Goal: Task Accomplishment & Management: Manage account settings

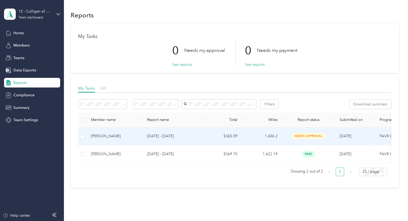
click at [185, 133] on p "[DATE] - [DATE]" at bounding box center [172, 136] width 50 height 6
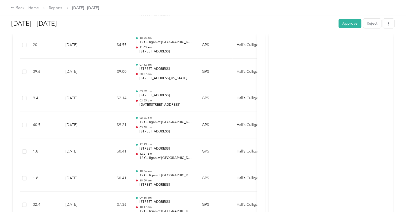
scroll to position [1591, 0]
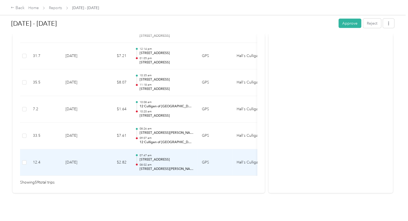
click at [176, 157] on p "[STREET_ADDRESS]" at bounding box center [166, 159] width 54 height 5
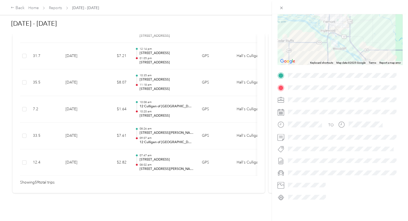
scroll to position [59, 0]
click at [99, 148] on div "Trip details This trip cannot be edited because it is either under review, appr…" at bounding box center [204, 110] width 408 height 221
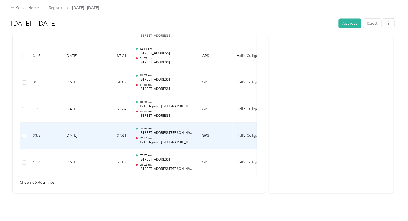
click at [97, 123] on td "[DATE]" at bounding box center [79, 135] width 37 height 27
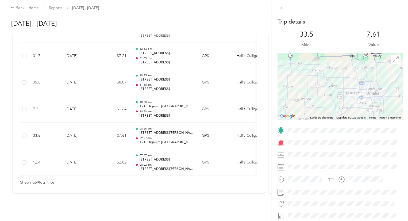
click at [183, 107] on div "Trip details This trip cannot be edited because it is either under review, appr…" at bounding box center [204, 110] width 408 height 221
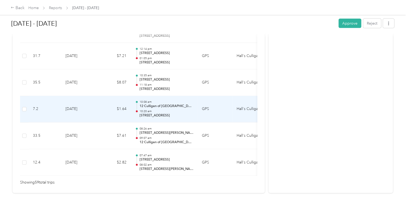
click at [167, 104] on p "12 Culligan of [GEOGRAPHIC_DATA]" at bounding box center [166, 106] width 54 height 5
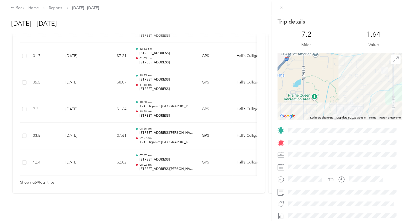
drag, startPoint x: 390, startPoint y: 72, endPoint x: 340, endPoint y: 110, distance: 63.3
click at [340, 111] on div at bounding box center [340, 86] width 125 height 67
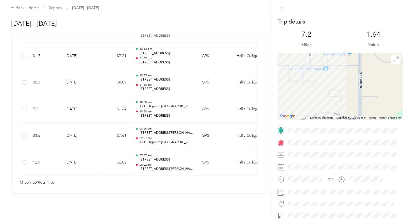
drag, startPoint x: 307, startPoint y: 82, endPoint x: 348, endPoint y: 86, distance: 41.1
click at [348, 86] on div at bounding box center [340, 86] width 125 height 67
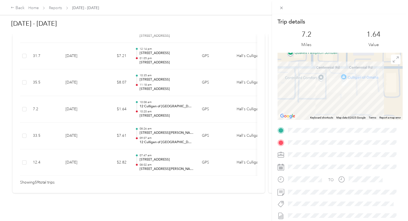
drag, startPoint x: 343, startPoint y: 81, endPoint x: 355, endPoint y: 99, distance: 21.4
click at [355, 99] on div at bounding box center [340, 86] width 125 height 67
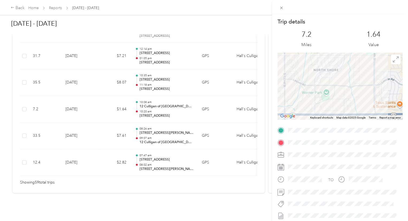
drag, startPoint x: 342, startPoint y: 107, endPoint x: 356, endPoint y: 27, distance: 81.1
click at [356, 27] on div "Trip details This trip cannot be edited because it is either under review, appr…" at bounding box center [340, 137] width 125 height 238
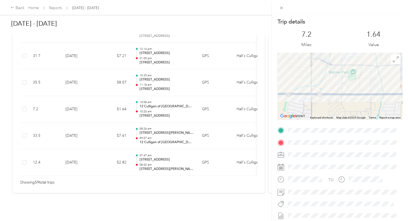
drag, startPoint x: 344, startPoint y: 73, endPoint x: 385, endPoint y: 58, distance: 43.6
click at [385, 58] on div at bounding box center [340, 86] width 125 height 67
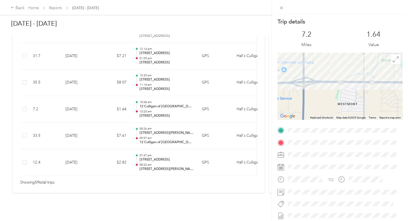
drag, startPoint x: 317, startPoint y: 92, endPoint x: 379, endPoint y: 95, distance: 62.1
click at [377, 94] on div at bounding box center [340, 86] width 125 height 67
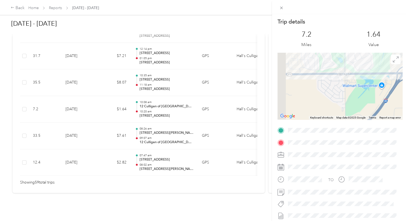
drag, startPoint x: 385, startPoint y: 83, endPoint x: 397, endPoint y: 82, distance: 11.8
click at [397, 82] on div at bounding box center [340, 86] width 125 height 67
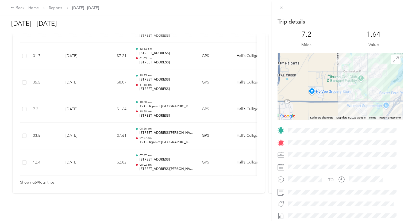
drag, startPoint x: 362, startPoint y: 66, endPoint x: 361, endPoint y: 89, distance: 23.3
click at [361, 89] on div at bounding box center [340, 86] width 125 height 67
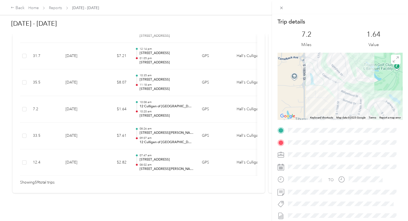
drag, startPoint x: 343, startPoint y: 78, endPoint x: 350, endPoint y: 103, distance: 25.4
click at [350, 103] on div at bounding box center [340, 86] width 125 height 67
click at [102, 80] on div "Trip details This trip cannot be edited because it is either under review, appr…" at bounding box center [204, 110] width 408 height 221
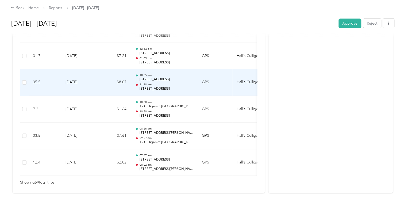
click at [98, 72] on td "[DATE]" at bounding box center [79, 82] width 37 height 27
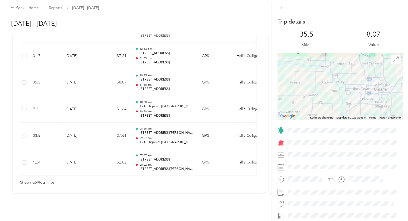
click at [110, 80] on div "Trip details This trip cannot be edited because it is either under review, appr…" at bounding box center [204, 110] width 408 height 221
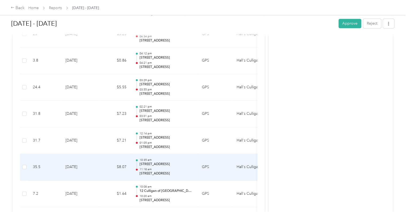
scroll to position [1511, 0]
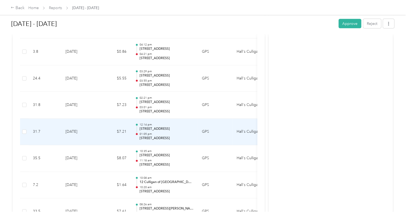
click at [161, 126] on p "[STREET_ADDRESS]" at bounding box center [166, 128] width 54 height 5
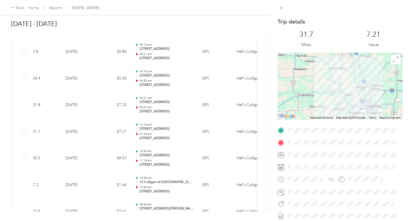
click at [162, 51] on div "Trip details This trip cannot be edited because it is either under review, appr…" at bounding box center [204, 110] width 408 height 221
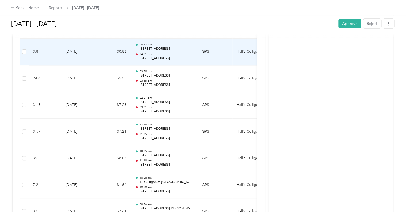
click at [162, 52] on p "04:21 pm" at bounding box center [166, 54] width 54 height 4
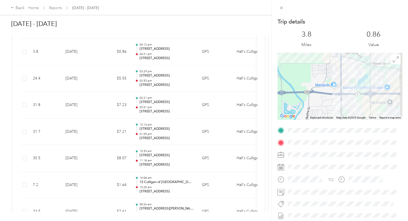
drag, startPoint x: 330, startPoint y: 77, endPoint x: 326, endPoint y: 44, distance: 33.7
click at [326, 44] on div "Trip details This trip cannot be edited because it is either under review, appr…" at bounding box center [340, 137] width 125 height 238
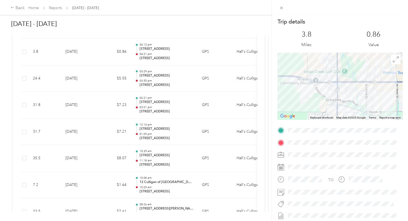
drag, startPoint x: 328, startPoint y: 88, endPoint x: 324, endPoint y: 136, distance: 47.8
click at [324, 136] on div "Trip details This trip cannot be edited because it is either under review, appr…" at bounding box center [340, 137] width 125 height 238
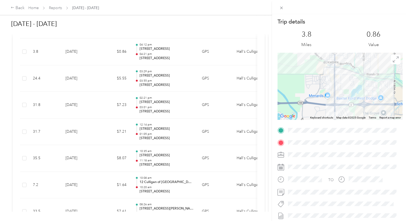
drag, startPoint x: 309, startPoint y: 94, endPoint x: 307, endPoint y: 56, distance: 38.6
click at [307, 56] on div at bounding box center [340, 86] width 125 height 67
click at [196, 52] on div "Trip details This trip cannot be edited because it is either under review, appr…" at bounding box center [204, 110] width 408 height 221
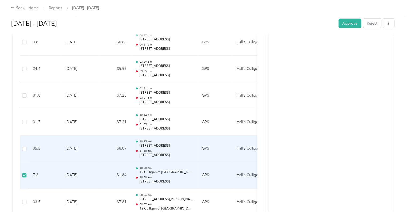
scroll to position [1527, 0]
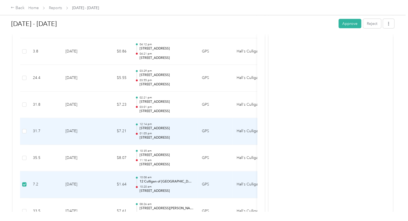
click at [151, 132] on p "01:05 pm" at bounding box center [166, 134] width 54 height 4
click at [98, 126] on td "[DATE]" at bounding box center [79, 131] width 37 height 27
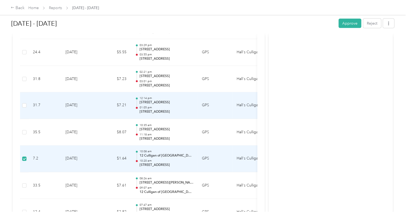
scroll to position [1554, 0]
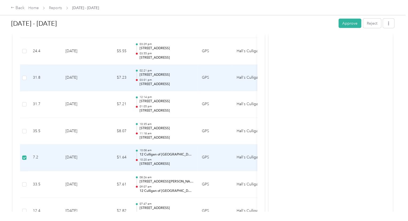
click at [99, 78] on td "$7.23" at bounding box center [115, 78] width 32 height 27
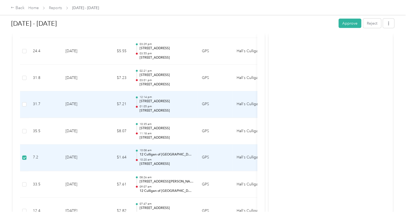
click at [98, 98] on td "[DATE]" at bounding box center [79, 104] width 37 height 27
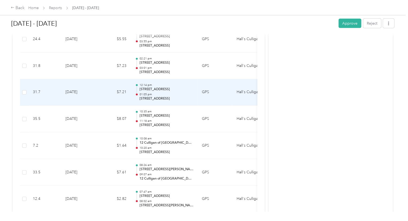
scroll to position [1538, 0]
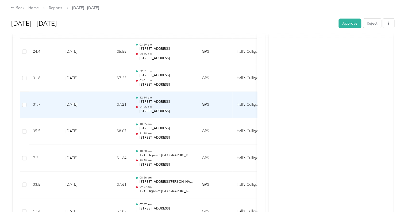
click at [188, 100] on p "[STREET_ADDRESS]" at bounding box center [166, 102] width 54 height 5
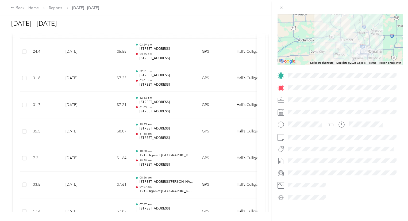
scroll to position [0, 0]
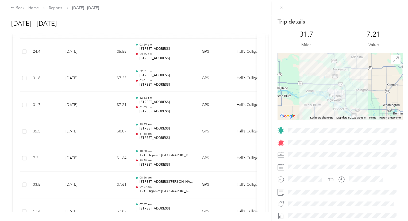
drag, startPoint x: 398, startPoint y: 94, endPoint x: 365, endPoint y: 85, distance: 34.1
click at [373, 74] on div at bounding box center [340, 86] width 125 height 67
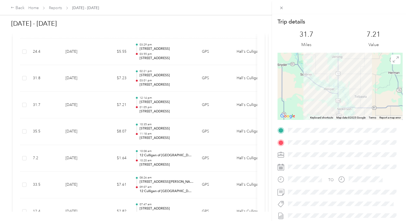
drag, startPoint x: 342, startPoint y: 86, endPoint x: 346, endPoint y: 127, distance: 41.7
click at [346, 127] on div "Trip details This trip cannot be edited because it is either under review, appr…" at bounding box center [340, 137] width 125 height 238
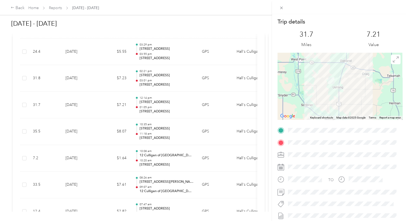
drag, startPoint x: 350, startPoint y: 81, endPoint x: 351, endPoint y: 113, distance: 32.1
click at [351, 113] on div at bounding box center [340, 86] width 125 height 67
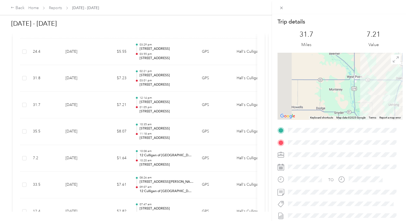
drag, startPoint x: 312, startPoint y: 94, endPoint x: 368, endPoint y: 113, distance: 58.7
click at [368, 113] on div at bounding box center [340, 86] width 125 height 67
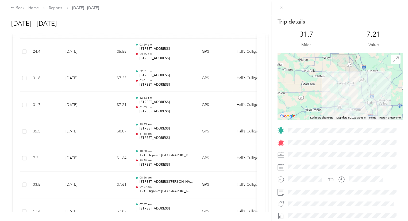
drag, startPoint x: 338, startPoint y: 88, endPoint x: 322, endPoint y: 64, distance: 28.3
click at [322, 64] on div at bounding box center [340, 86] width 125 height 67
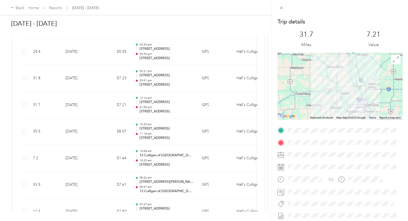
click at [96, 75] on div "Trip details This trip cannot be edited because it is either under review, appr…" at bounding box center [204, 110] width 408 height 221
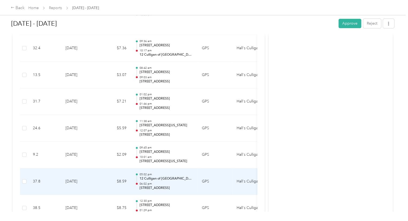
scroll to position [1297, 0]
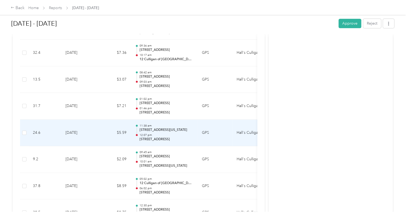
click at [166, 133] on p "12:07 pm" at bounding box center [166, 135] width 54 height 4
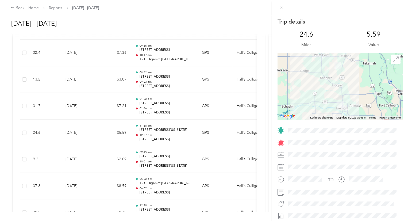
click at [110, 128] on div "Trip details This trip cannot be edited because it is either under review, appr…" at bounding box center [204, 110] width 408 height 221
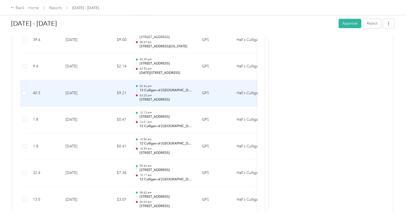
scroll to position [1163, 0]
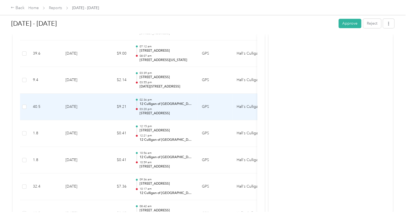
click at [115, 97] on td "$9.21" at bounding box center [115, 107] width 32 height 27
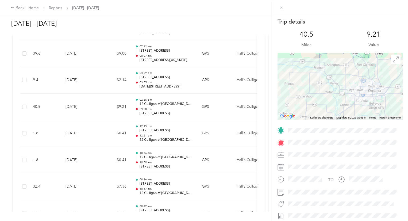
click at [115, 76] on div "Trip details This trip cannot be edited because it is either under review, appr…" at bounding box center [204, 110] width 408 height 221
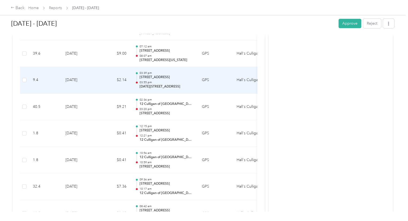
click at [115, 76] on td "$2.14" at bounding box center [115, 80] width 32 height 27
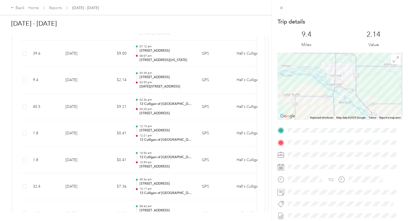
click at [25, 77] on div "Trip details This trip cannot be edited because it is either under review, appr…" at bounding box center [204, 110] width 408 height 221
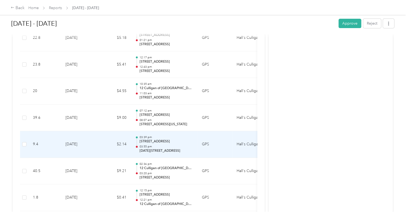
scroll to position [1083, 0]
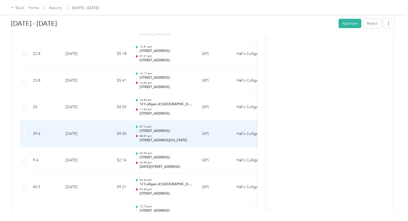
click at [92, 132] on td "[DATE]" at bounding box center [79, 134] width 37 height 27
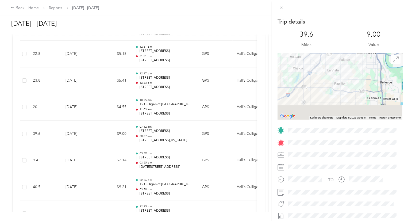
drag, startPoint x: 358, startPoint y: 108, endPoint x: 349, endPoint y: 70, distance: 39.2
click at [349, 70] on div at bounding box center [340, 86] width 125 height 67
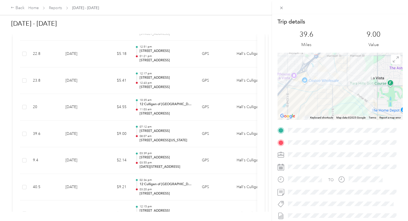
drag, startPoint x: 320, startPoint y: 68, endPoint x: 323, endPoint y: 106, distance: 38.9
click at [323, 106] on div at bounding box center [340, 86] width 125 height 67
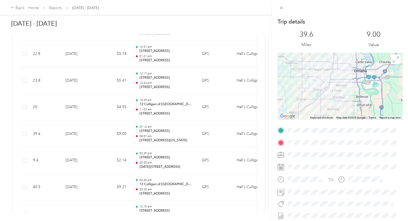
click at [90, 85] on div "Trip details This trip cannot be edited because it is either under review, appr…" at bounding box center [204, 110] width 408 height 221
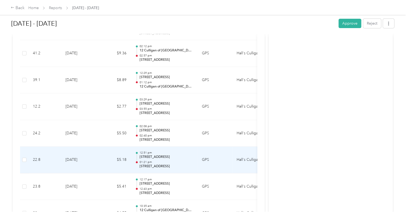
scroll to position [976, 0]
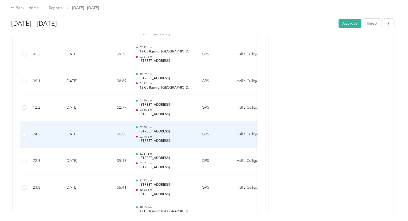
click at [89, 136] on td "[DATE]" at bounding box center [79, 134] width 37 height 27
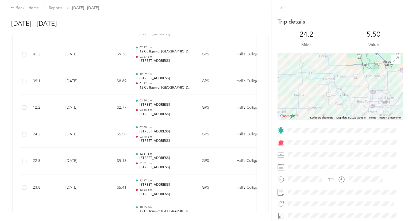
click at [97, 157] on div "Trip details This trip cannot be edited because it is either under review, appr…" at bounding box center [204, 110] width 408 height 221
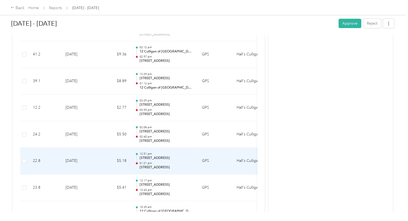
click at [97, 155] on td "[DATE]" at bounding box center [79, 161] width 37 height 27
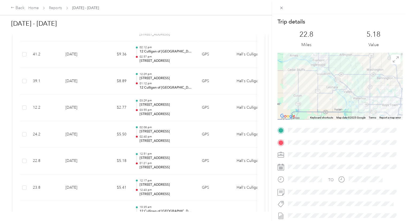
click at [106, 133] on div "Trip details This trip cannot be edited because it is either under review, appr…" at bounding box center [204, 110] width 408 height 221
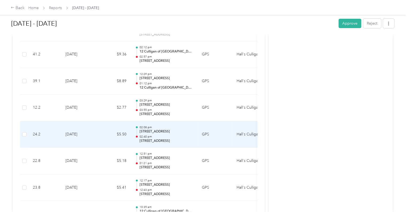
click at [106, 129] on td "$5.50" at bounding box center [115, 134] width 32 height 27
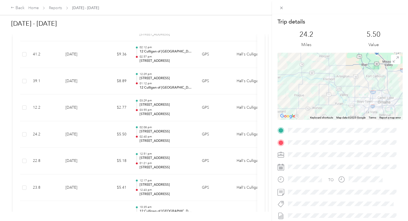
click at [90, 87] on div "Trip details This trip cannot be edited because it is either under review, appr…" at bounding box center [204, 110] width 408 height 221
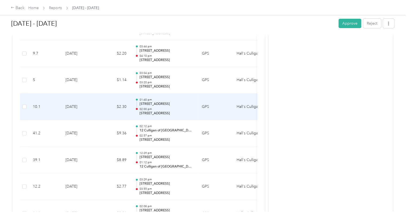
scroll to position [896, 0]
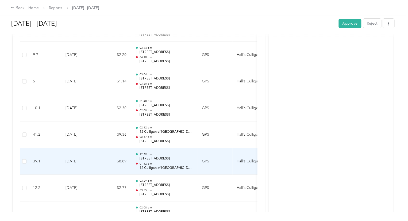
click at [176, 162] on p "01:12 pm" at bounding box center [166, 164] width 54 height 4
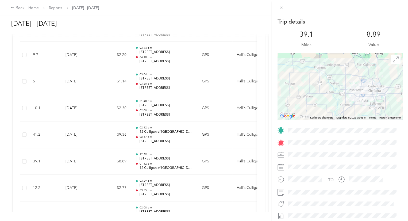
click at [106, 124] on div "Trip details This trip cannot be edited because it is either under review, appr…" at bounding box center [204, 110] width 408 height 221
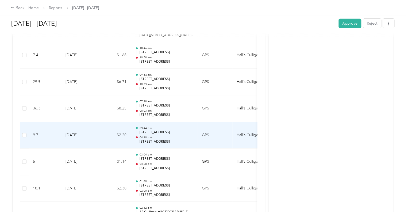
scroll to position [843, 0]
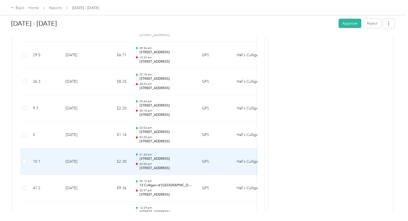
click at [95, 163] on td "[DATE]" at bounding box center [79, 161] width 37 height 27
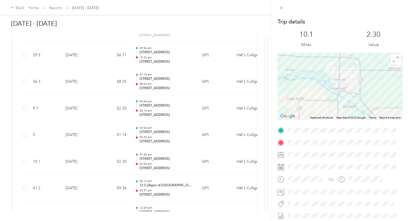
click at [99, 164] on div "Trip details This trip cannot be edited because it is either under review, appr…" at bounding box center [204, 110] width 408 height 221
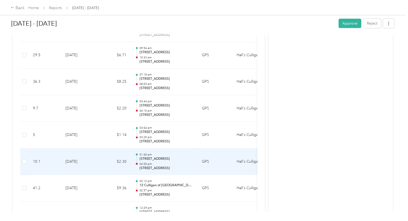
click at [98, 162] on td "[DATE]" at bounding box center [79, 161] width 37 height 27
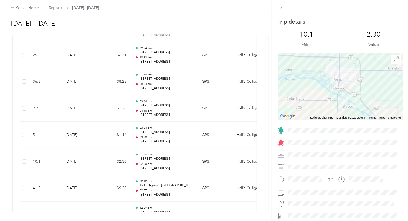
click at [112, 130] on div "Trip details This trip cannot be edited because it is either under review, appr…" at bounding box center [204, 110] width 408 height 221
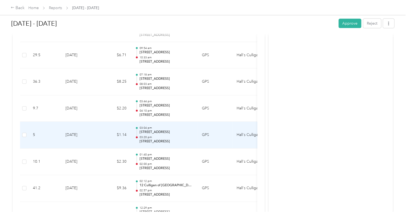
click at [105, 129] on td "$1.14" at bounding box center [115, 135] width 32 height 27
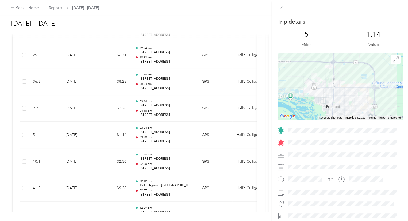
click at [103, 108] on div "Trip details This trip cannot be edited because it is either under review, appr…" at bounding box center [204, 110] width 408 height 221
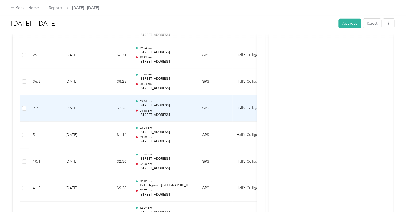
click at [103, 108] on td "$2.20" at bounding box center [115, 108] width 32 height 27
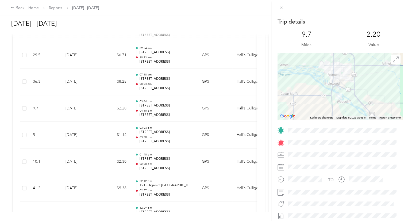
click at [96, 103] on div "Trip details This trip cannot be edited because it is either under review, appr…" at bounding box center [204, 110] width 408 height 221
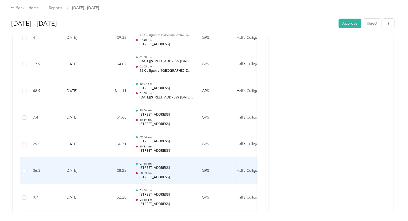
scroll to position [762, 0]
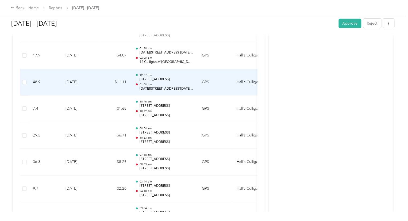
click at [105, 79] on td "$11.11" at bounding box center [115, 82] width 32 height 27
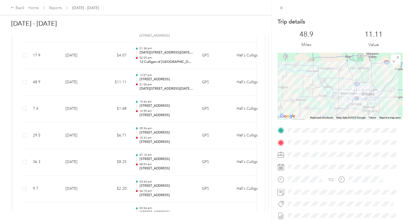
click at [93, 168] on div "Trip details This trip cannot be edited because it is either under review, appr…" at bounding box center [204, 110] width 408 height 221
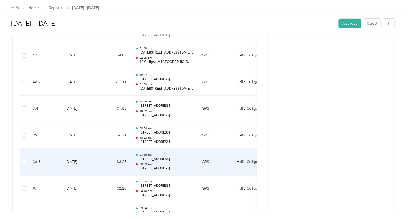
click at [167, 166] on p "[STREET_ADDRESS]" at bounding box center [166, 168] width 54 height 5
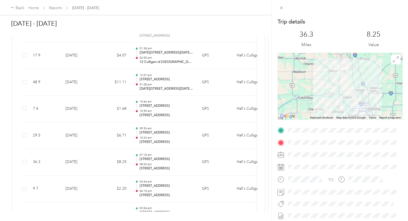
click at [94, 133] on div "Trip details This trip cannot be edited because it is either under review, appr…" at bounding box center [204, 110] width 408 height 221
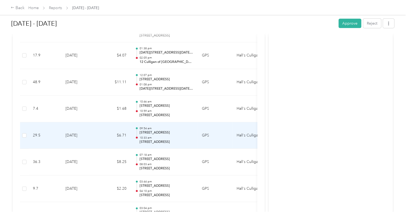
click at [95, 131] on td "[DATE]" at bounding box center [79, 135] width 37 height 27
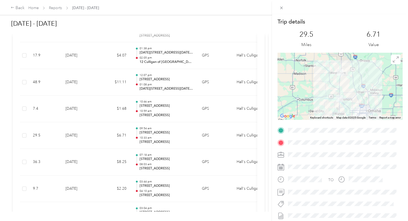
click at [95, 109] on div "Trip details This trip cannot be edited because it is either under review, appr…" at bounding box center [204, 110] width 408 height 221
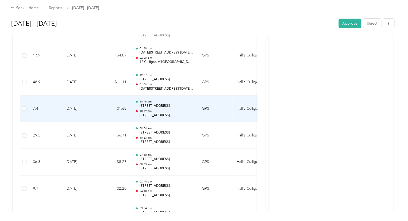
click at [97, 107] on td "[DATE]" at bounding box center [79, 108] width 37 height 27
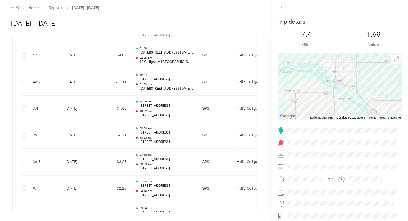
click at [97, 88] on div "Trip details This trip cannot be edited because it is either under review, appr…" at bounding box center [204, 110] width 408 height 221
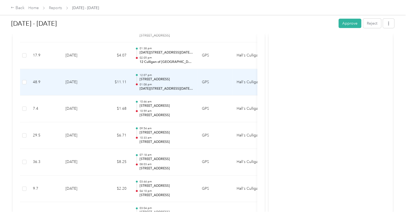
click at [101, 85] on td "$11.11" at bounding box center [115, 82] width 32 height 27
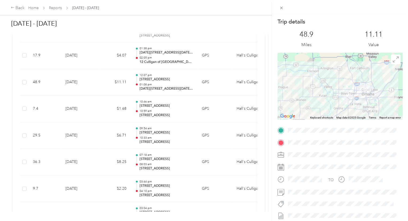
click at [99, 60] on div "Trip details This trip cannot be edited because it is either under review, appr…" at bounding box center [204, 110] width 408 height 221
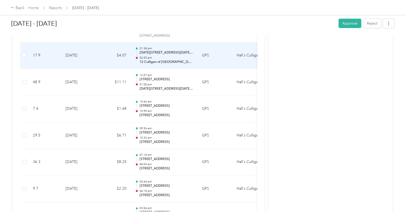
click at [99, 57] on td "$4.07" at bounding box center [115, 55] width 32 height 27
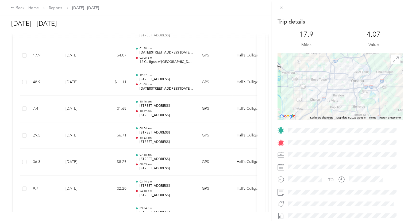
click at [95, 67] on div "Trip details This trip cannot be edited because it is either under review, appr…" at bounding box center [204, 110] width 408 height 221
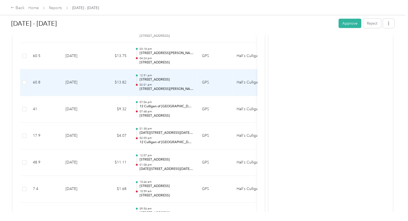
scroll to position [629, 0]
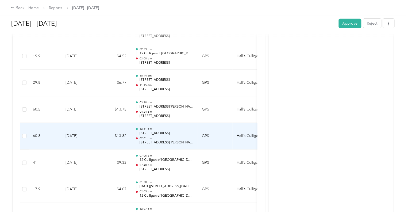
click at [101, 132] on td "$13.82" at bounding box center [115, 136] width 32 height 27
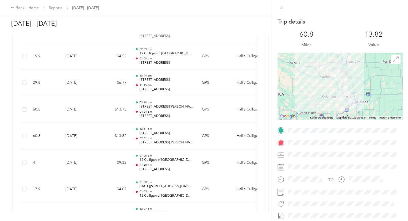
click at [98, 109] on div "Trip details This trip cannot be edited because it is either under review, appr…" at bounding box center [204, 110] width 408 height 221
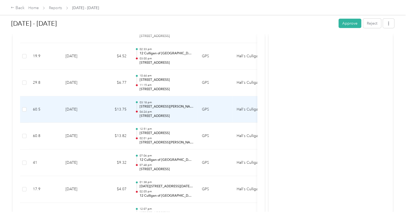
click at [98, 102] on td "[DATE]" at bounding box center [79, 109] width 37 height 27
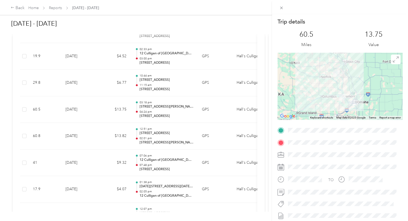
click at [95, 109] on div "Trip details This trip cannot be edited because it is either under review, appr…" at bounding box center [204, 110] width 408 height 221
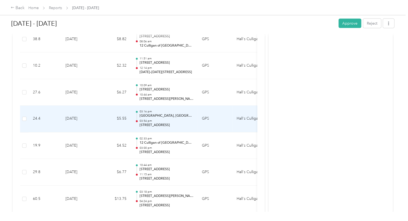
scroll to position [549, 0]
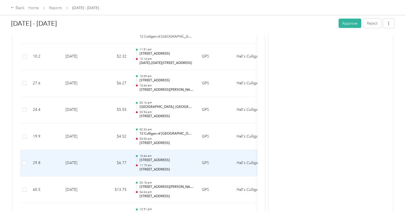
click at [99, 160] on td "$6.77" at bounding box center [115, 163] width 32 height 27
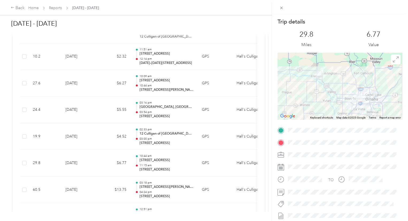
click at [97, 162] on div "Trip details This trip cannot be edited because it is either under review, appr…" at bounding box center [204, 110] width 408 height 221
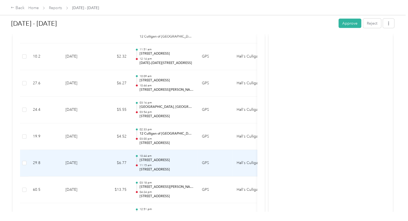
click at [97, 162] on td "[DATE]" at bounding box center [79, 163] width 37 height 27
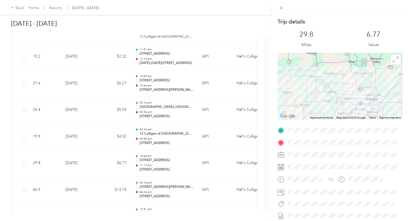
click at [94, 131] on div "Trip details This trip cannot be edited because it is either under review, appr…" at bounding box center [204, 110] width 408 height 221
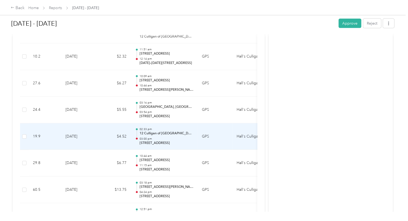
click at [94, 131] on td "[DATE]" at bounding box center [79, 136] width 37 height 27
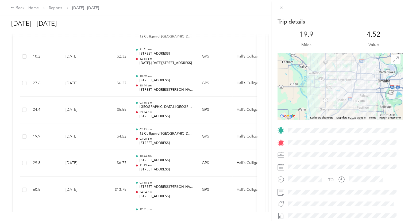
click at [168, 109] on div "Trip details This trip cannot be edited because it is either under review, appr…" at bounding box center [204, 110] width 408 height 221
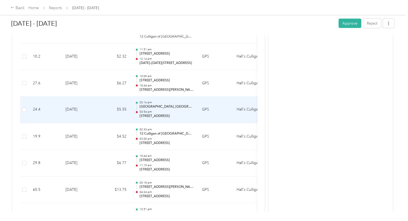
click at [168, 110] on p "03:54 pm" at bounding box center [166, 112] width 54 height 4
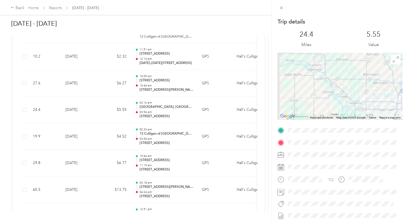
click at [106, 92] on div "Trip details This trip cannot be edited because it is either under review, appr…" at bounding box center [204, 110] width 408 height 221
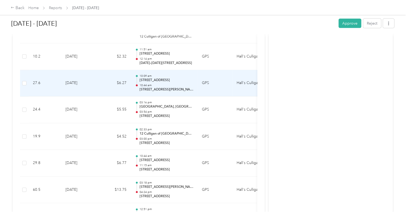
click at [97, 84] on td "[DATE]" at bounding box center [79, 83] width 37 height 27
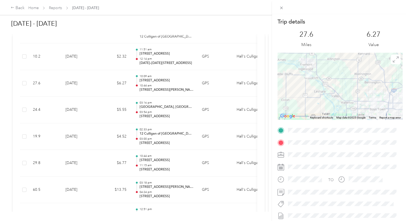
click at [97, 89] on div "Trip details This trip cannot be edited because it is either under review, appr…" at bounding box center [204, 110] width 408 height 221
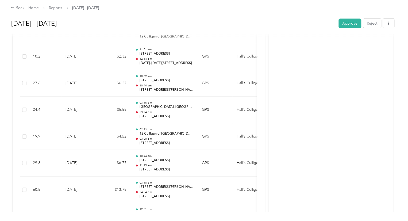
click at [97, 221] on div "Trip details This trip cannot be edited because it is either under review, appr…" at bounding box center [202, 221] width 405 height 0
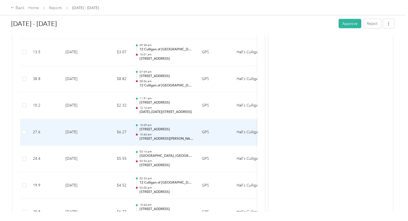
scroll to position [495, 0]
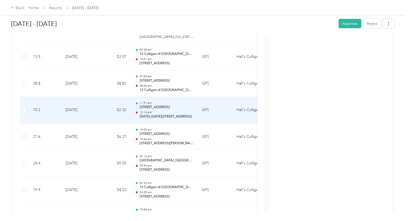
click at [97, 111] on td "[DATE]" at bounding box center [79, 110] width 37 height 27
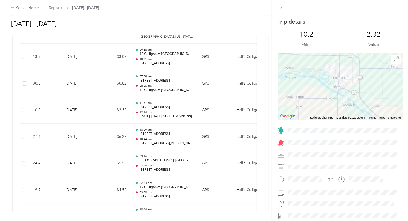
click at [104, 90] on div "Trip details This trip cannot be edited because it is either under review, appr…" at bounding box center [204, 110] width 408 height 221
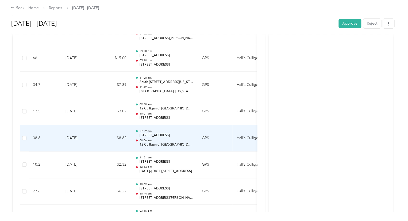
scroll to position [415, 0]
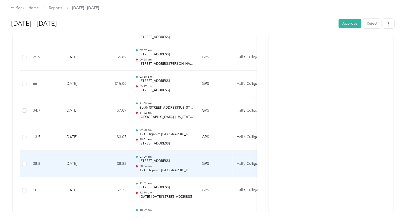
click at [97, 167] on td "[DATE]" at bounding box center [79, 164] width 37 height 27
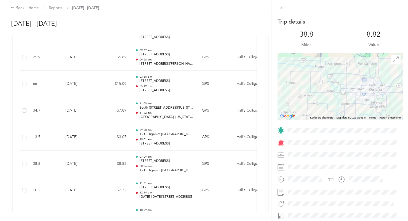
click at [93, 136] on div "Trip details This trip cannot be edited because it is either under review, appr…" at bounding box center [204, 110] width 408 height 221
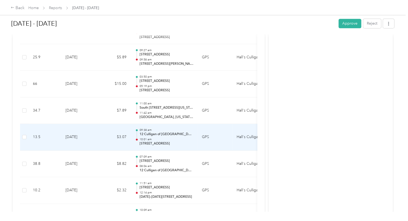
click at [143, 135] on div "09:38 am 12 Culligan of Omaha 10:01 am [STREET_ADDRESS]" at bounding box center [166, 137] width 54 height 18
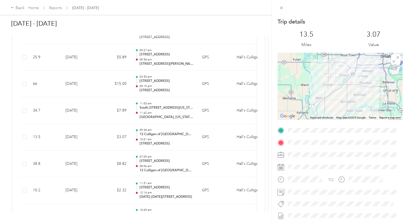
click at [168, 110] on div "Trip details This trip cannot be edited because it is either under review, appr…" at bounding box center [204, 110] width 408 height 221
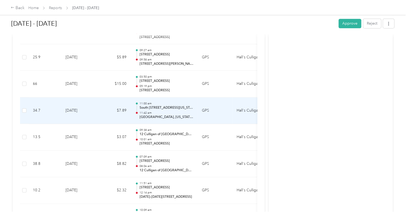
click at [168, 111] on p "11:42 am" at bounding box center [166, 113] width 54 height 4
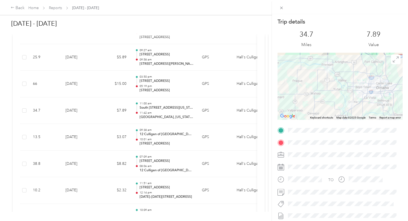
click at [91, 79] on div "Trip details This trip cannot be edited because it is either under review, appr…" at bounding box center [204, 110] width 408 height 221
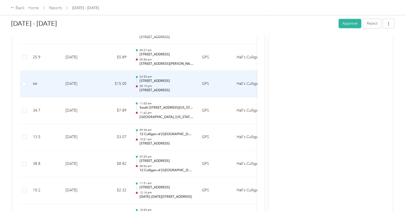
click at [168, 82] on div "03:50 pm S1122 [STREET_ADDRESS] 05:19 pm S1123 Cottonwood Ln, [GEOGRAPHIC_DATA]…" at bounding box center [166, 84] width 54 height 18
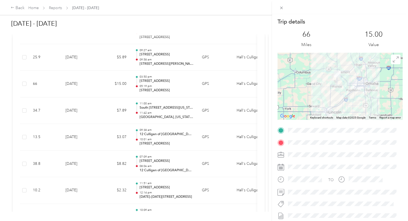
click at [165, 57] on div "Trip details This trip cannot be edited because it is either under review, appr…" at bounding box center [204, 110] width 408 height 221
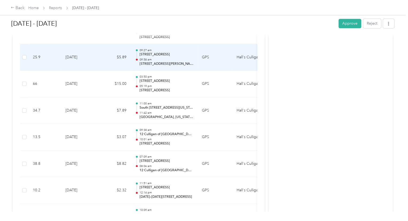
click at [176, 61] on p "[STREET_ADDRESS][PERSON_NAME]" at bounding box center [166, 63] width 54 height 5
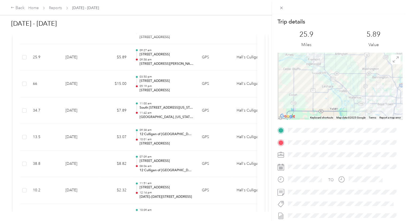
click at [158, 112] on div "Trip details This trip cannot be edited because it is either under review, appr…" at bounding box center [204, 110] width 408 height 221
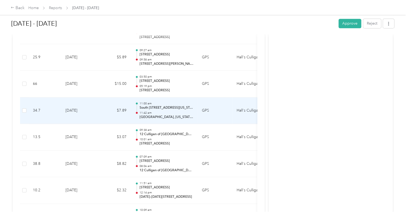
click at [175, 112] on p "11:42 am" at bounding box center [166, 113] width 54 height 4
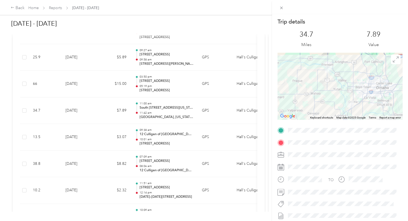
click at [179, 135] on div "Trip details This trip cannot be edited because it is either under review, appr…" at bounding box center [204, 110] width 408 height 221
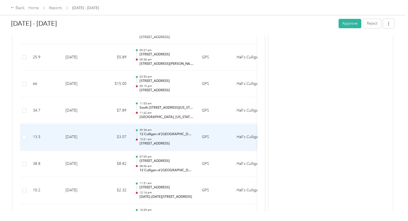
click at [184, 136] on div "09:38 am 12 Culligan of Omaha 10:01 am [STREET_ADDRESS]" at bounding box center [166, 137] width 54 height 18
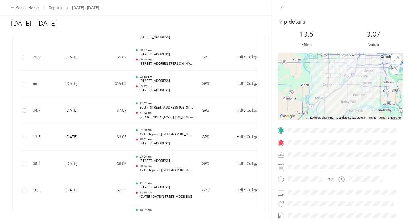
click at [105, 89] on div "Trip details This trip cannot be edited because it is either under review, appr…" at bounding box center [204, 110] width 408 height 221
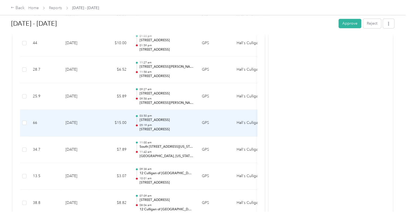
scroll to position [361, 0]
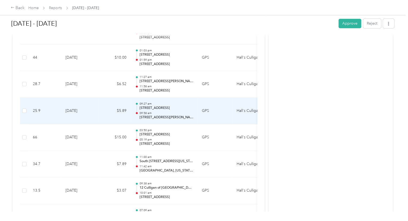
click at [97, 109] on td "[DATE]" at bounding box center [79, 111] width 37 height 27
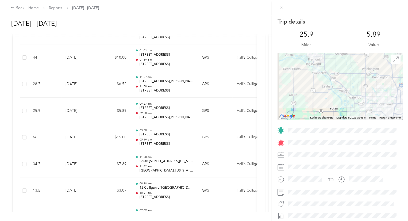
click at [88, 97] on div "Trip details This trip cannot be edited because it is either under review, appr…" at bounding box center [204, 110] width 408 height 221
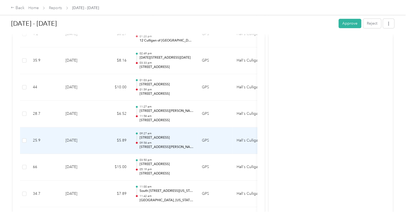
scroll to position [308, 0]
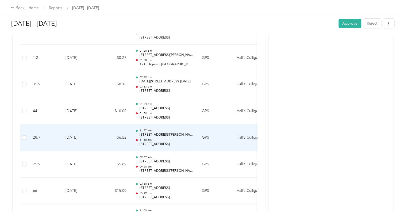
click at [97, 135] on td "[DATE]" at bounding box center [79, 137] width 37 height 27
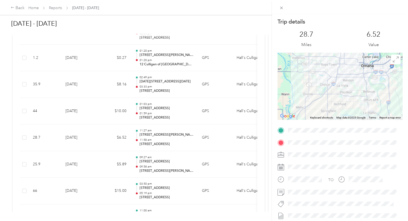
click at [100, 164] on div "Trip details This trip cannot be edited because it is either under review, appr…" at bounding box center [204, 110] width 408 height 221
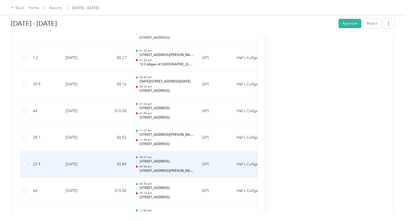
click at [97, 160] on td "[DATE]" at bounding box center [79, 164] width 37 height 27
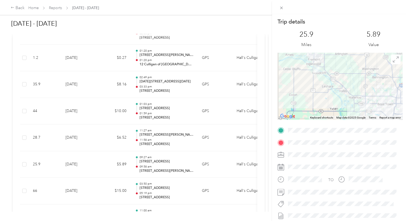
click at [112, 137] on div "Trip details This trip cannot be edited because it is either under review, appr…" at bounding box center [204, 110] width 408 height 221
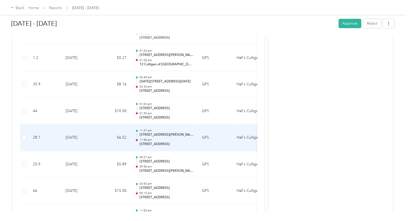
click at [112, 137] on td "$6.52" at bounding box center [115, 137] width 32 height 27
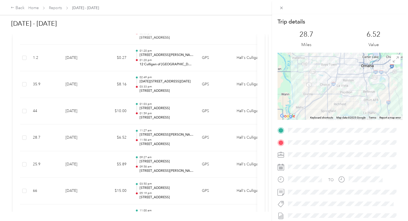
click at [112, 109] on div "Trip details This trip cannot be edited because it is either under review, appr…" at bounding box center [204, 110] width 408 height 221
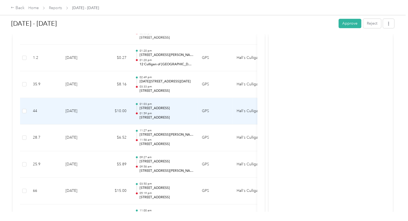
click at [106, 107] on td "$10.00" at bounding box center [115, 111] width 32 height 27
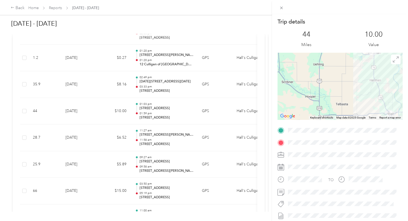
drag, startPoint x: 340, startPoint y: 72, endPoint x: 307, endPoint y: 135, distance: 70.8
click at [307, 135] on div "Trip details This trip cannot be edited because it is either under review, appr…" at bounding box center [340, 137] width 125 height 238
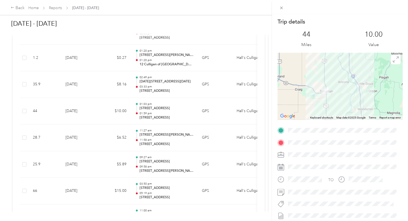
drag, startPoint x: 321, startPoint y: 101, endPoint x: 310, endPoint y: 67, distance: 35.6
click at [310, 67] on div at bounding box center [340, 86] width 125 height 67
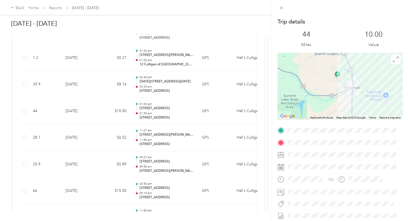
click at [371, 140] on div "Trip details This trip cannot be edited because it is either under review, appr…" at bounding box center [340, 137] width 125 height 238
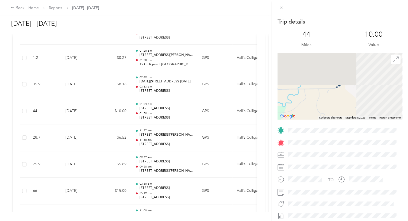
drag, startPoint x: 350, startPoint y: 87, endPoint x: 266, endPoint y: 127, distance: 93.9
click at [266, 127] on div "Trip details This trip cannot be edited because it is either under review, appr…" at bounding box center [204, 110] width 408 height 221
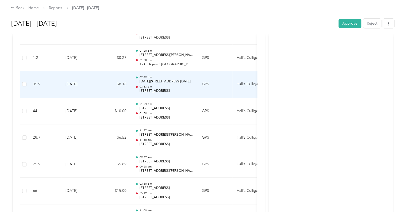
click at [111, 86] on td "$8.16" at bounding box center [115, 84] width 32 height 27
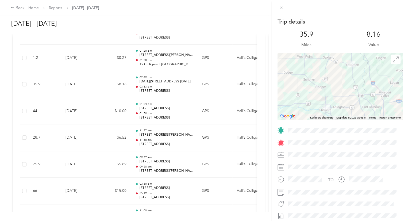
click at [89, 88] on div "Trip details This trip cannot be edited because it is either under review, appr…" at bounding box center [204, 110] width 408 height 221
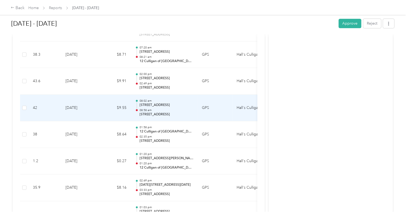
scroll to position [201, 0]
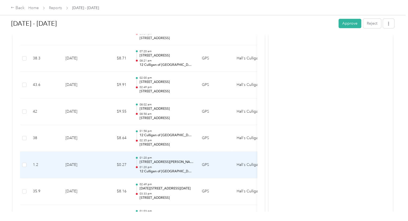
click at [100, 156] on td "$0.27" at bounding box center [115, 165] width 32 height 27
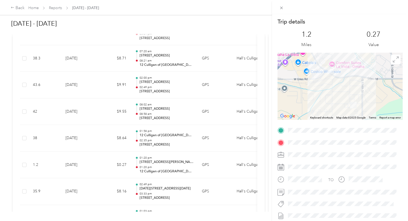
click at [105, 164] on div "Trip details This trip cannot be edited because it is either under review, appr…" at bounding box center [204, 110] width 408 height 221
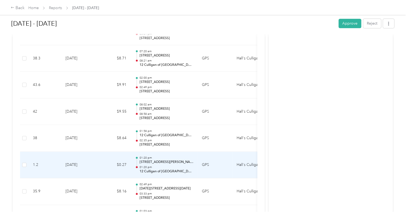
click at [105, 164] on td "$0.27" at bounding box center [115, 165] width 32 height 27
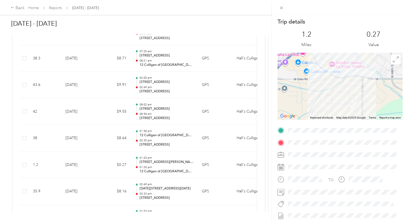
click at [97, 141] on div "Trip details This trip cannot be edited because it is either under review, appr…" at bounding box center [204, 110] width 408 height 221
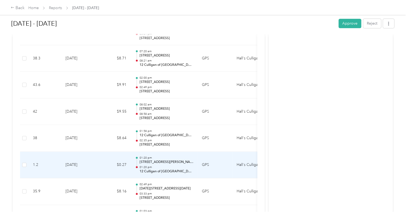
click at [102, 164] on td "$0.27" at bounding box center [115, 165] width 32 height 27
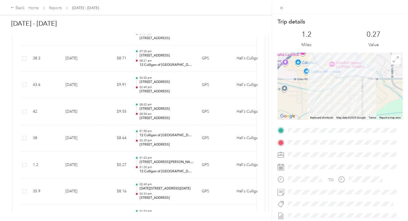
click at [90, 135] on div "Trip details This trip cannot be edited because it is either under review, appr…" at bounding box center [204, 110] width 408 height 221
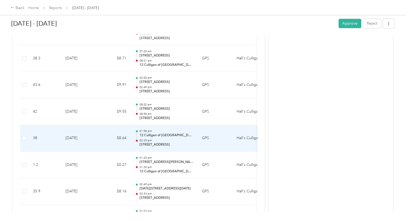
click at [90, 135] on td "[DATE]" at bounding box center [79, 138] width 37 height 27
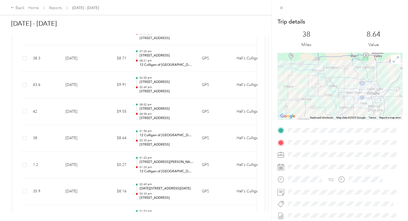
click at [94, 125] on div "Trip details This trip cannot be edited because it is either under review, appr…" at bounding box center [204, 110] width 408 height 221
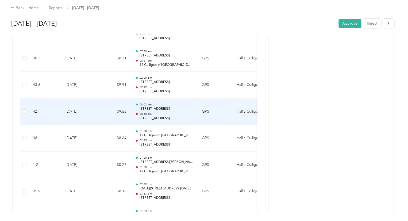
click at [91, 119] on td "[DATE]" at bounding box center [79, 111] width 37 height 27
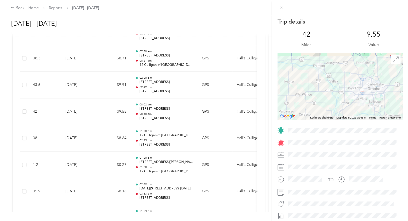
click at [91, 109] on div "Trip details This trip cannot be edited because it is either under review, appr…" at bounding box center [204, 110] width 408 height 221
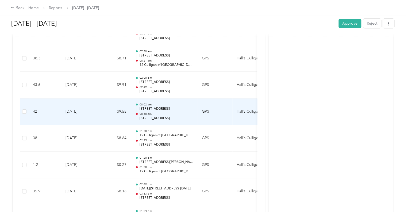
click at [91, 109] on td "[DATE]" at bounding box center [79, 111] width 37 height 27
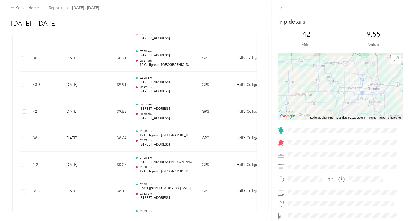
click at [98, 86] on div "Trip details This trip cannot be edited because it is either under review, appr…" at bounding box center [204, 110] width 408 height 221
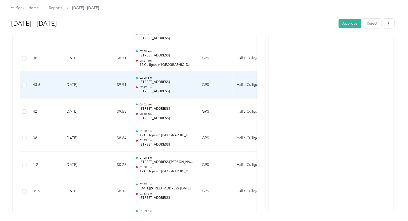
click at [98, 86] on td "[DATE]" at bounding box center [79, 85] width 37 height 27
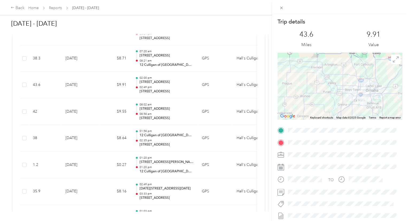
click at [97, 86] on div "Trip details This trip cannot be edited because it is either under review, appr…" at bounding box center [204, 110] width 408 height 221
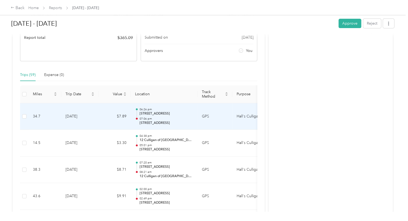
scroll to position [121, 0]
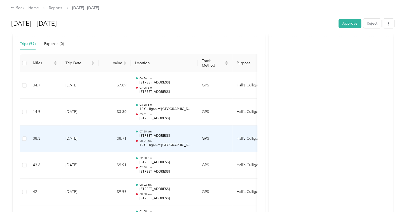
click at [94, 133] on td "[DATE]" at bounding box center [79, 138] width 37 height 27
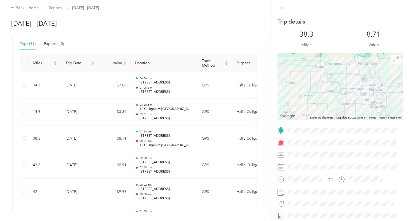
click at [91, 115] on div "Trip details This trip cannot be edited because it is either under review, appr…" at bounding box center [204, 110] width 408 height 221
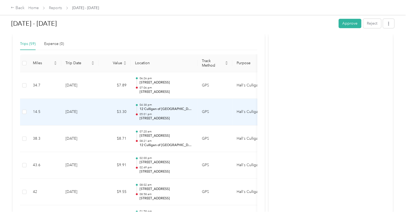
click at [93, 109] on td "[DATE]" at bounding box center [79, 112] width 37 height 27
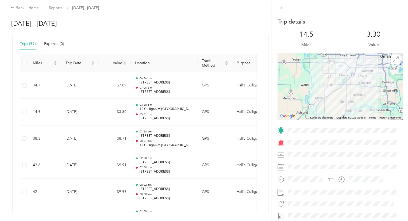
click at [132, 123] on div "Trip details This trip cannot be edited because it is either under review, appr…" at bounding box center [204, 110] width 408 height 221
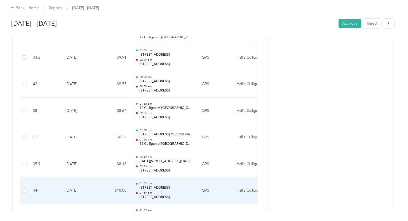
scroll to position [217, 0]
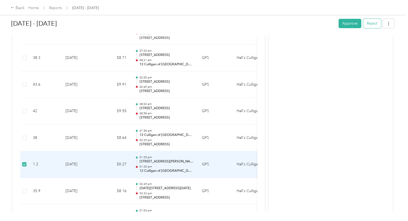
click at [369, 21] on button "Reject" at bounding box center [372, 23] width 18 height 9
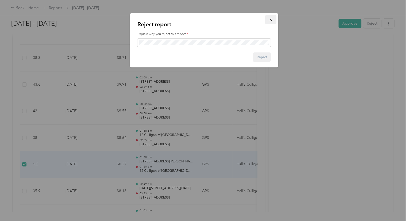
click at [274, 21] on button "button" at bounding box center [270, 19] width 11 height 9
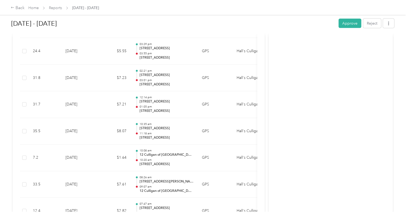
scroll to position [1607, 0]
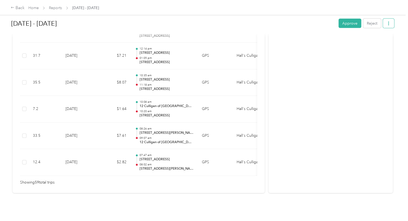
click at [389, 26] on button "button" at bounding box center [388, 23] width 11 height 9
click at [388, 25] on icon "button" at bounding box center [389, 24] width 4 height 4
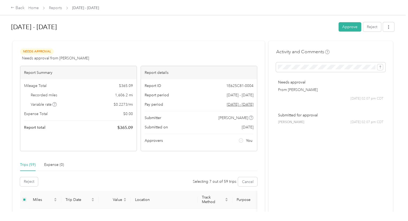
scroll to position [53, 0]
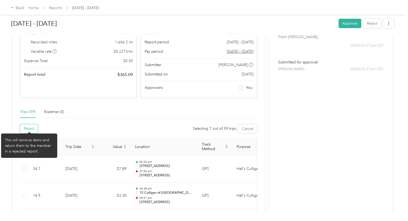
click at [33, 132] on button "Reject" at bounding box center [29, 128] width 18 height 9
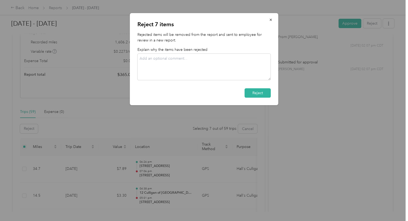
drag, startPoint x: 255, startPoint y: 94, endPoint x: 169, endPoint y: 103, distance: 85.6
click at [255, 94] on button "Reject" at bounding box center [258, 92] width 26 height 9
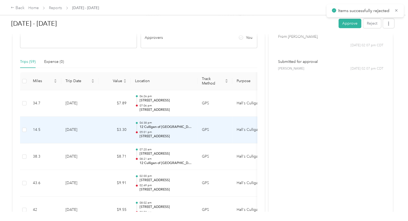
scroll to position [106, 0]
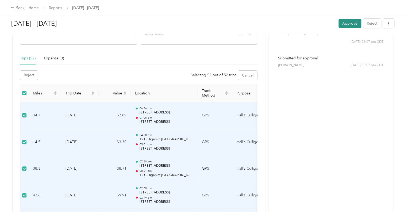
click at [352, 23] on button "Approve" at bounding box center [349, 23] width 23 height 9
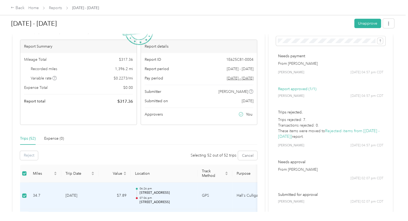
scroll to position [0, 0]
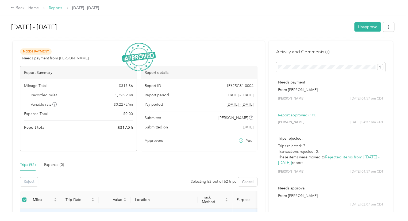
click at [57, 7] on link "Reports" at bounding box center [55, 8] width 13 height 5
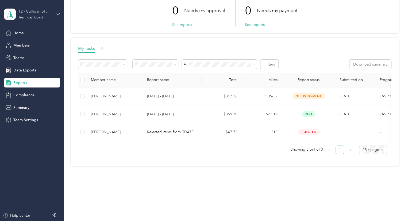
drag, startPoint x: 19, startPoint y: 32, endPoint x: 25, endPoint y: 16, distance: 17.1
click at [18, 32] on span "Home" at bounding box center [18, 33] width 10 height 6
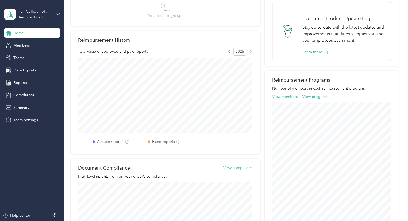
scroll to position [97, 0]
